Goal: Task Accomplishment & Management: Complete application form

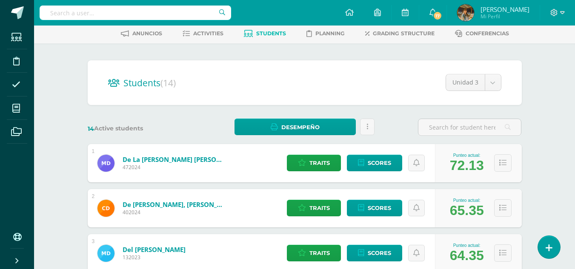
scroll to position [43, 0]
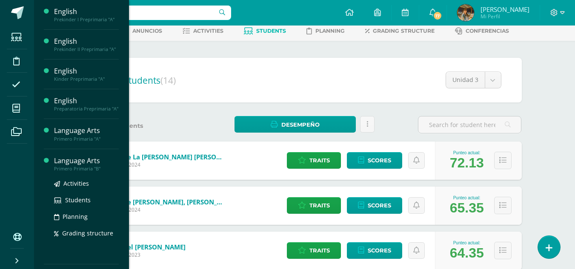
click at [67, 169] on div "Primero Primaria "B"" at bounding box center [86, 169] width 65 height 6
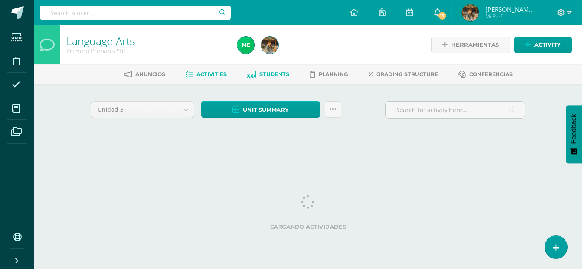
click at [272, 76] on span "Students" at bounding box center [274, 74] width 30 height 6
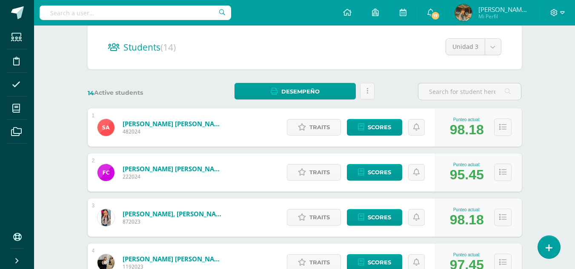
scroll to position [75, 0]
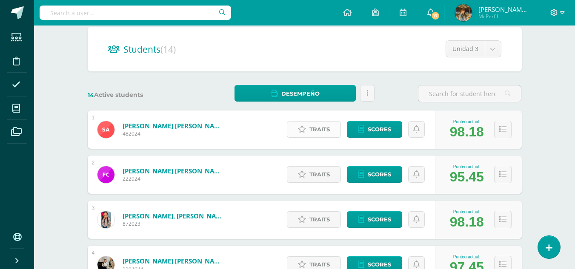
click at [319, 130] on span "Traits" at bounding box center [320, 130] width 20 height 16
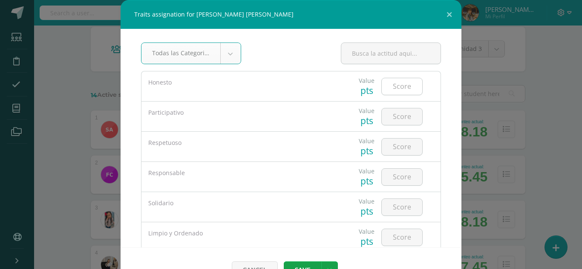
click at [384, 88] on input "number" at bounding box center [401, 86] width 40 height 17
type input "5"
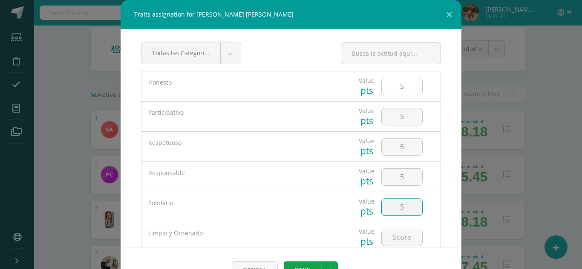
type input "5"
click at [301, 264] on button "Save" at bounding box center [302, 270] width 37 height 17
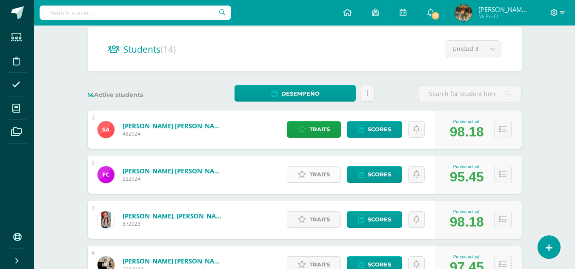
click at [319, 178] on span "Traits" at bounding box center [320, 175] width 20 height 16
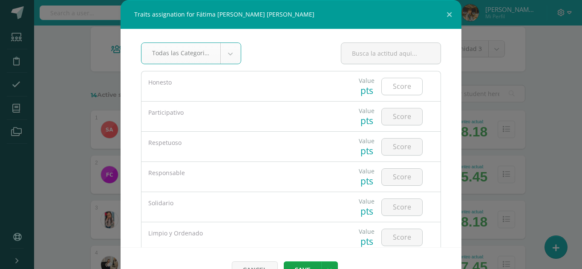
click at [398, 89] on input "number" at bounding box center [401, 86] width 40 height 17
type input "5"
click at [386, 181] on input "number" at bounding box center [401, 177] width 40 height 17
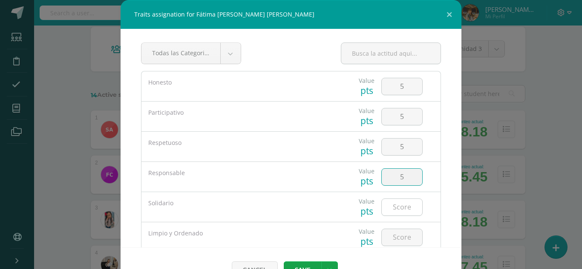
type input "5"
click at [390, 206] on input "number" at bounding box center [401, 207] width 40 height 17
type input "5"
click at [312, 266] on button "Save" at bounding box center [302, 270] width 37 height 17
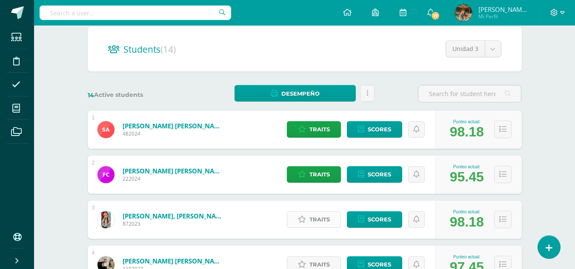
click at [319, 217] on span "Traits" at bounding box center [320, 220] width 20 height 16
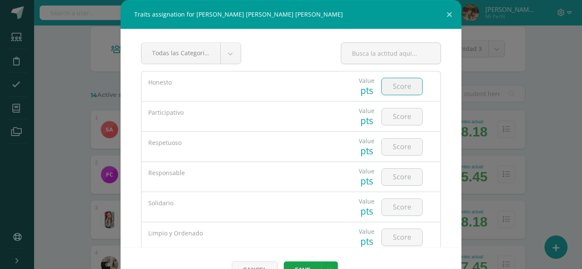
click at [395, 87] on input "number" at bounding box center [401, 86] width 40 height 17
type input "5"
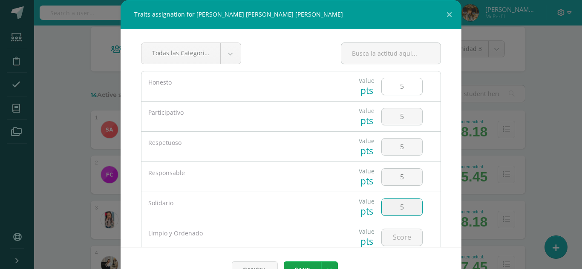
type input "5"
click at [306, 267] on button "Save" at bounding box center [302, 270] width 37 height 17
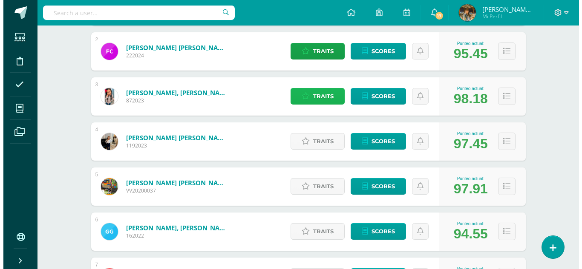
scroll to position [205, 0]
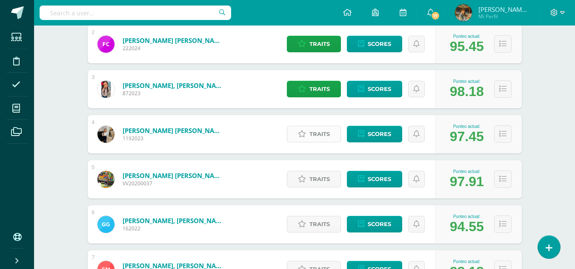
click at [317, 136] on span "Traits" at bounding box center [320, 134] width 20 height 16
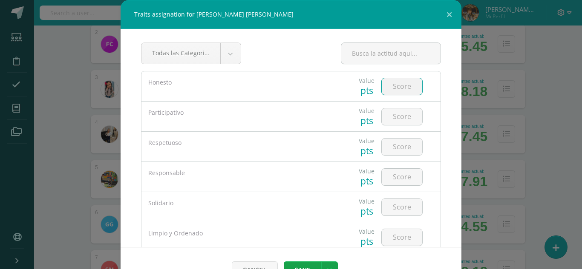
click at [386, 82] on input "number" at bounding box center [401, 86] width 40 height 17
type input "5"
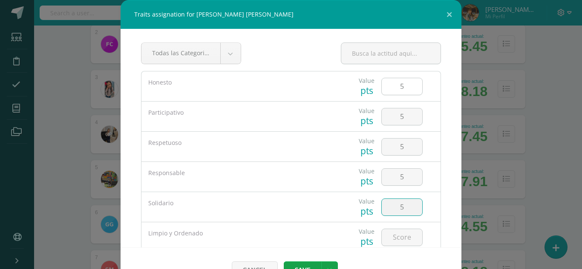
type input "5"
click at [292, 266] on button "Save" at bounding box center [302, 270] width 37 height 17
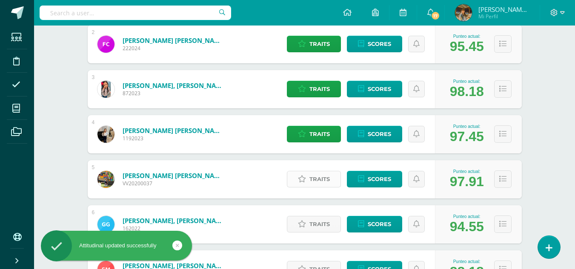
click at [301, 181] on icon at bounding box center [302, 179] width 8 height 7
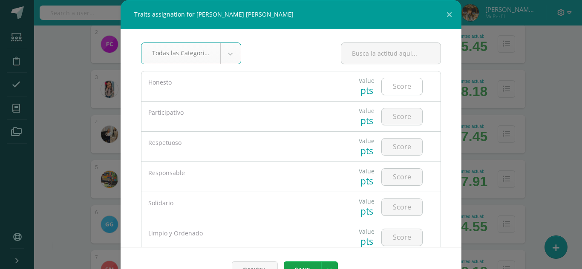
click at [386, 86] on input "number" at bounding box center [401, 86] width 40 height 17
type input "5"
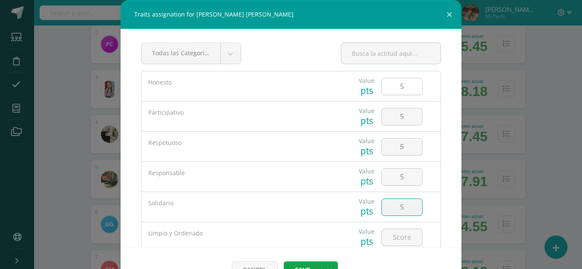
type input "5"
click at [297, 267] on button "Save" at bounding box center [302, 270] width 37 height 17
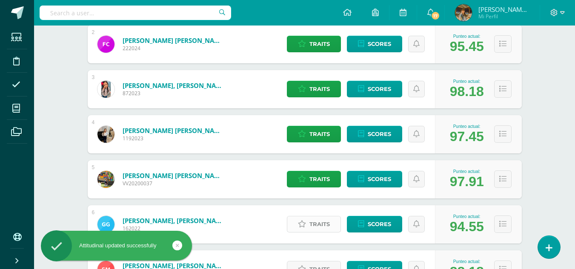
click at [311, 226] on span "Traits" at bounding box center [320, 225] width 20 height 16
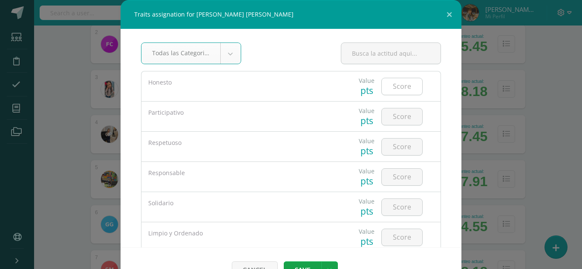
click at [393, 87] on input "number" at bounding box center [401, 86] width 40 height 17
type input "3"
type input "2"
type input "4"
type input "3"
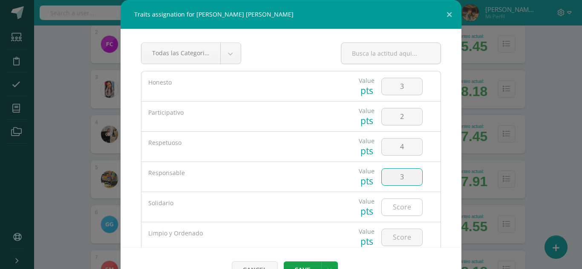
click at [393, 206] on input "number" at bounding box center [401, 207] width 40 height 17
type input "4"
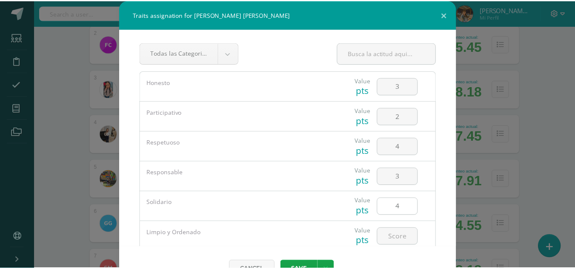
scroll to position [79, 0]
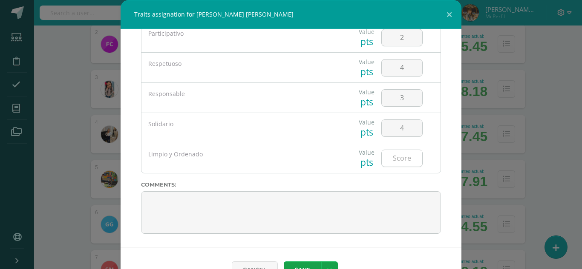
click at [387, 161] on input "number" at bounding box center [401, 158] width 40 height 17
type input "5"
click at [304, 267] on button "Save" at bounding box center [302, 270] width 37 height 17
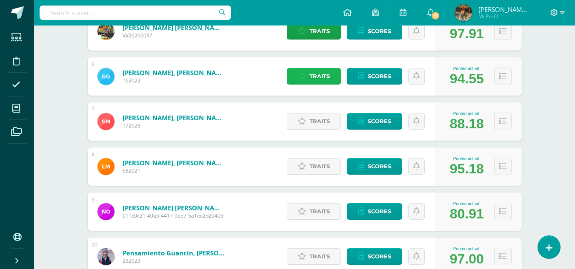
scroll to position [358, 0]
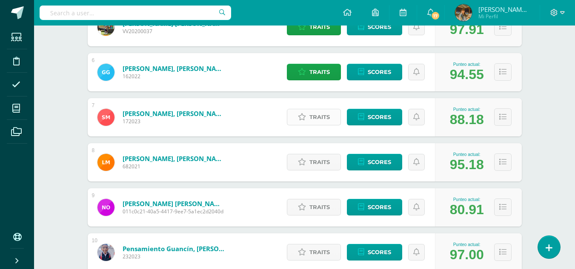
click at [319, 116] on span "Traits" at bounding box center [320, 117] width 20 height 16
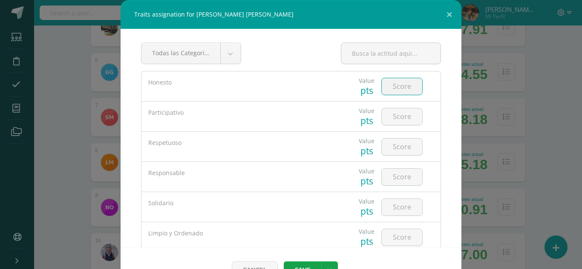
click at [390, 87] on input "number" at bounding box center [401, 86] width 40 height 17
type input "4"
type input "3"
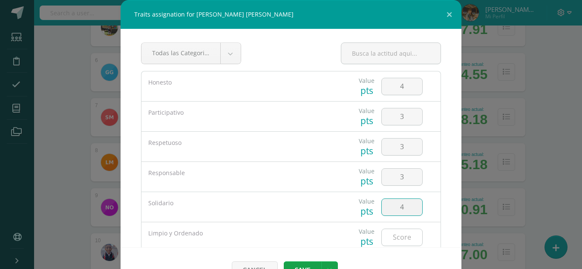
type input "4"
click at [387, 237] on input "number" at bounding box center [401, 237] width 40 height 17
type input "5"
click at [298, 267] on button "Save" at bounding box center [302, 270] width 37 height 17
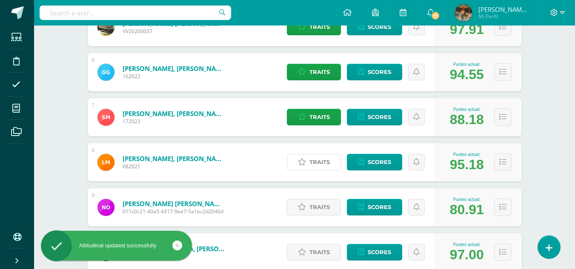
click at [315, 164] on span "Traits" at bounding box center [320, 163] width 20 height 16
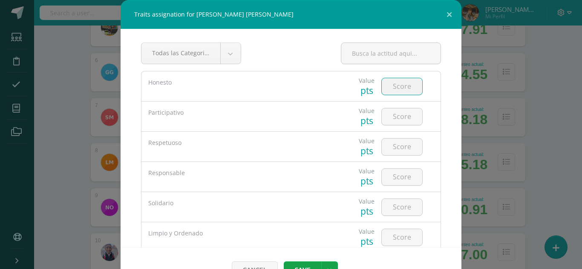
click at [388, 89] on input "number" at bounding box center [401, 86] width 40 height 17
type input "5"
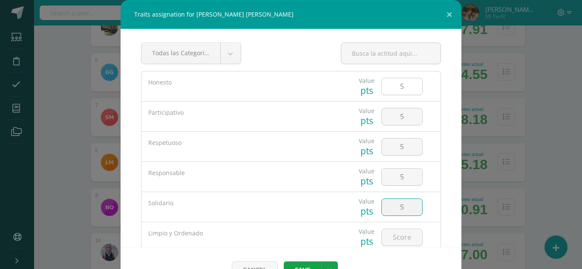
type input "5"
click at [304, 266] on button "Save" at bounding box center [302, 270] width 37 height 17
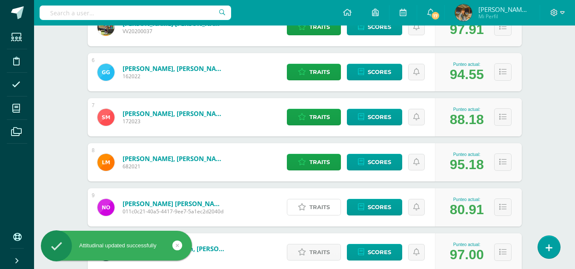
click at [318, 208] on span "Traits" at bounding box center [320, 208] width 20 height 16
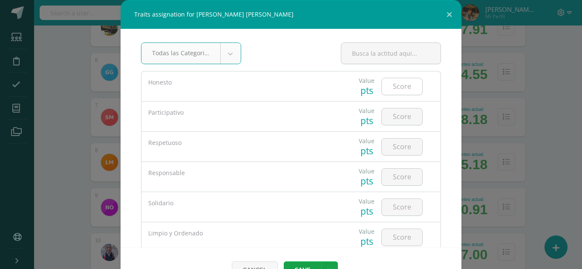
click at [398, 87] on input "number" at bounding box center [401, 86] width 40 height 17
type input "5"
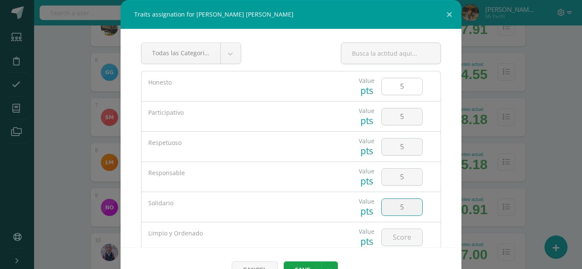
type input "5"
click at [306, 264] on button "Save" at bounding box center [302, 270] width 37 height 17
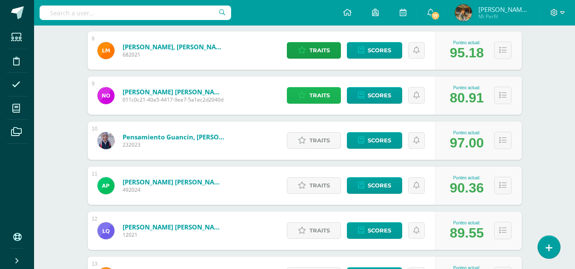
scroll to position [471, 0]
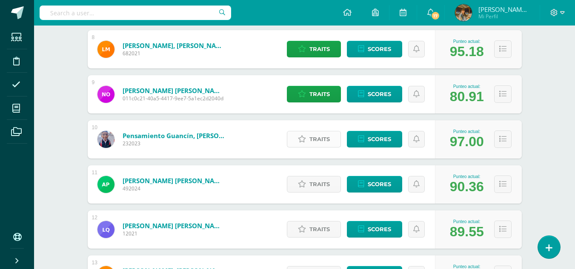
click at [329, 140] on span "Traits" at bounding box center [320, 140] width 20 height 16
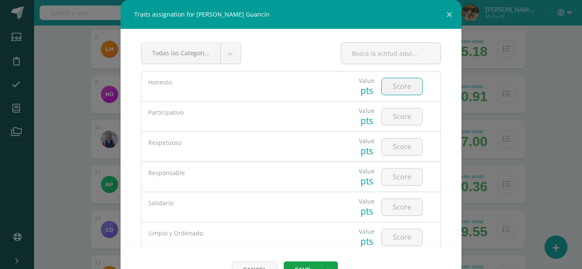
click at [387, 84] on input "number" at bounding box center [401, 86] width 40 height 17
type input "5"
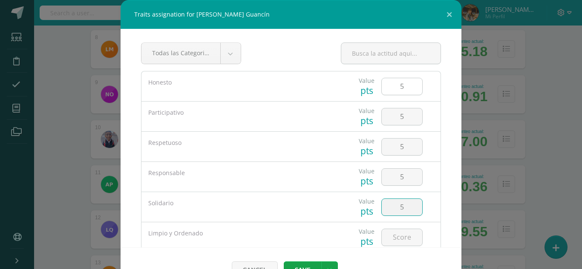
type input "5"
click at [295, 264] on button "Save" at bounding box center [302, 270] width 37 height 17
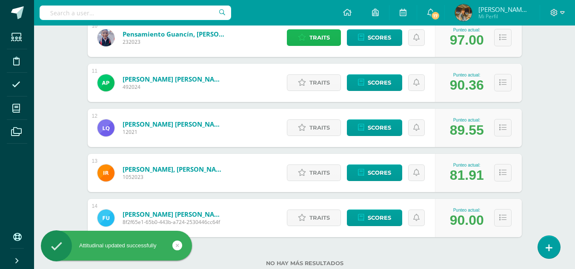
scroll to position [574, 0]
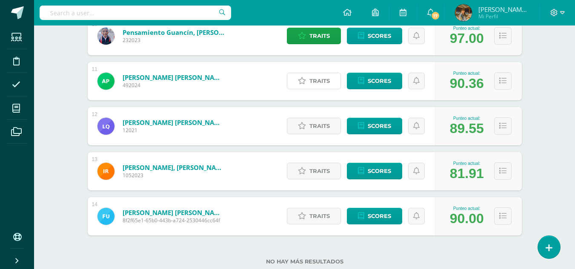
click at [315, 77] on span "Traits" at bounding box center [320, 81] width 20 height 16
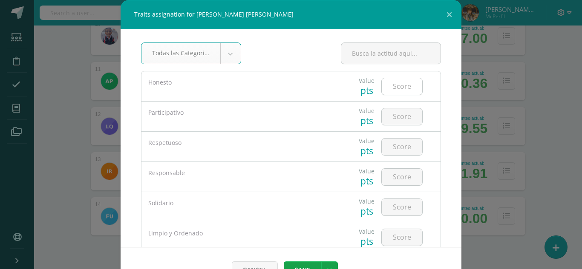
click at [384, 91] on input "number" at bounding box center [401, 86] width 40 height 17
type input "5"
type input "4"
type input "5"
click at [390, 176] on input "number" at bounding box center [401, 177] width 40 height 17
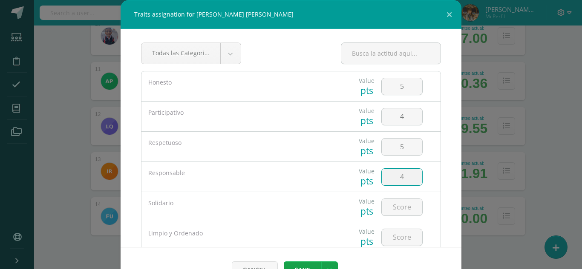
type input "4"
type input "5"
click at [292, 265] on button "Save" at bounding box center [302, 270] width 37 height 17
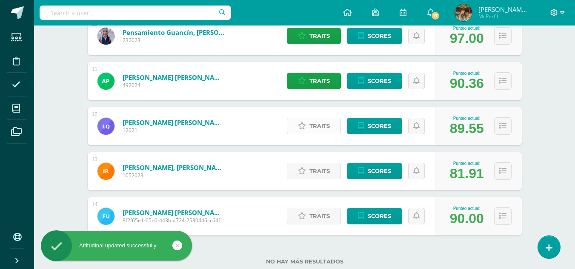
click at [319, 125] on span "Traits" at bounding box center [320, 126] width 20 height 16
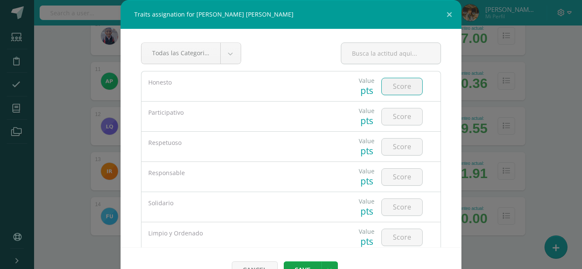
click at [386, 89] on input "number" at bounding box center [401, 86] width 40 height 17
type input "5"
click at [395, 147] on input "5" at bounding box center [401, 147] width 40 height 17
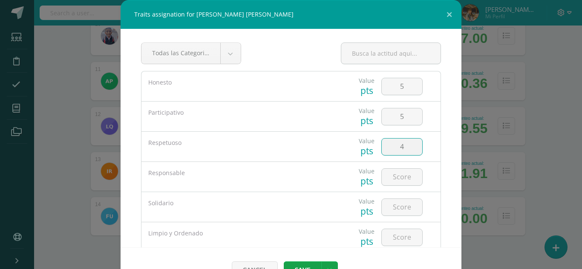
type input "4"
type input "5"
click at [290, 263] on button "Save" at bounding box center [302, 270] width 37 height 17
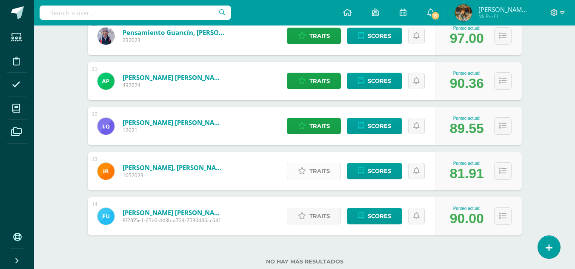
click at [313, 172] on span "Traits" at bounding box center [320, 171] width 20 height 16
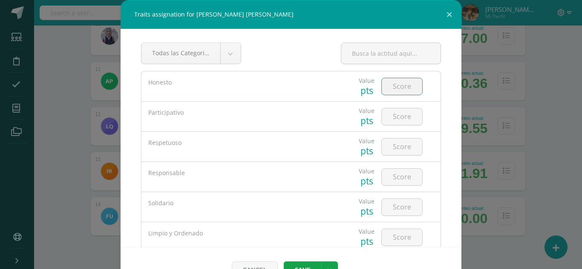
click at [388, 84] on input "number" at bounding box center [401, 86] width 40 height 17
type input "2"
type input "1"
type input "3"
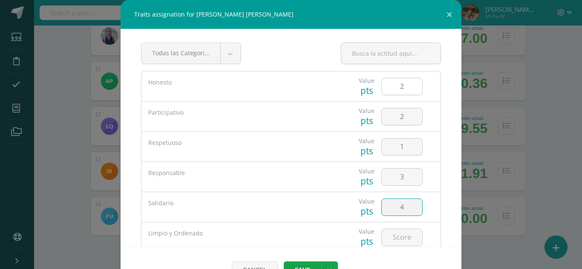
type input "4"
click at [315, 266] on button "Save" at bounding box center [302, 270] width 37 height 17
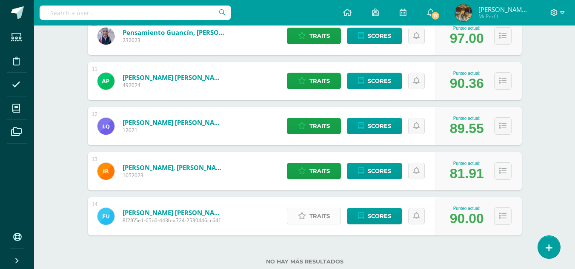
click at [310, 215] on span "Traits" at bounding box center [320, 217] width 20 height 16
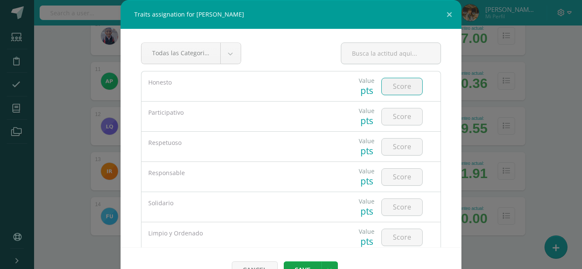
click at [394, 86] on input "number" at bounding box center [401, 86] width 40 height 17
type input "4"
type input "5"
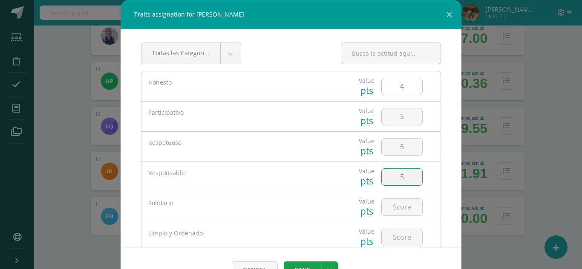
type input "5"
click at [304, 267] on button "Save" at bounding box center [302, 270] width 37 height 17
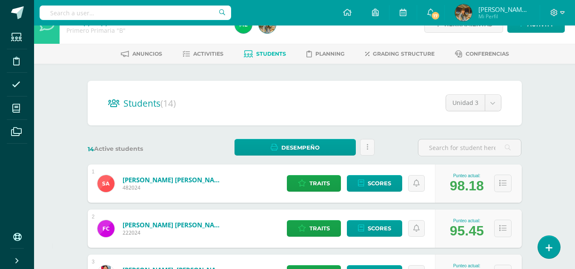
scroll to position [0, 0]
